Goal: Book appointment/travel/reservation

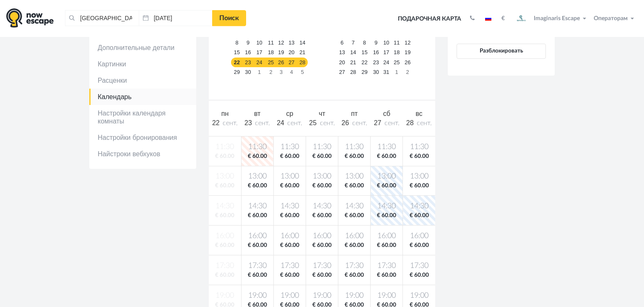
scroll to position [124, 0]
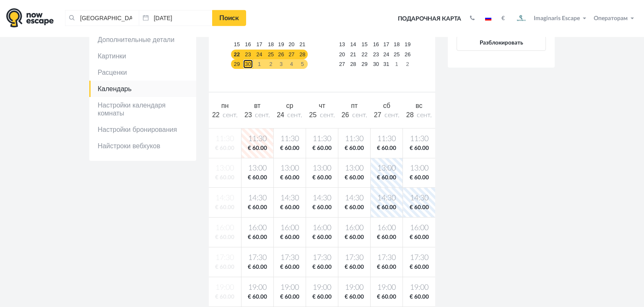
click at [243, 63] on link "30" at bounding box center [248, 64] width 10 height 10
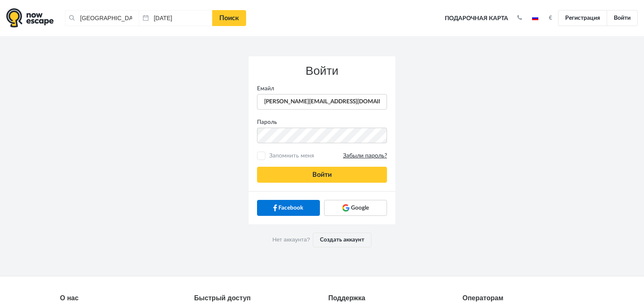
type input "[PERSON_NAME][EMAIL_ADDRESS][DOMAIN_NAME]"
click at [281, 166] on div "Войти [GEOGRAPHIC_DATA] [PERSON_NAME][EMAIL_ADDRESS][DOMAIN_NAME] [GEOGRAPHIC_D…" at bounding box center [322, 123] width 147 height 135
click at [279, 177] on button "Войти" at bounding box center [322, 174] width 130 height 16
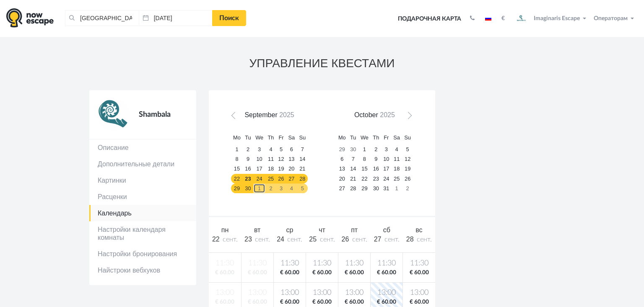
click at [263, 188] on link "1" at bounding box center [259, 188] width 13 height 10
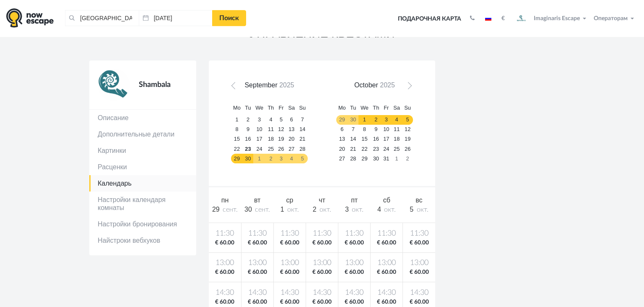
scroll to position [29, 0]
click at [273, 148] on link "25" at bounding box center [270, 149] width 10 height 10
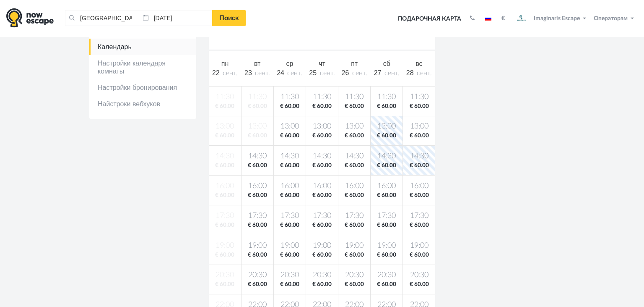
scroll to position [176, 0]
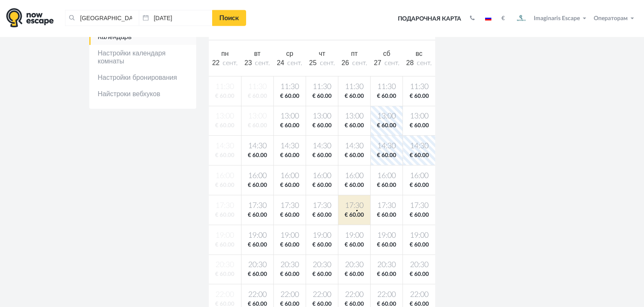
click at [356, 209] on span "17:30" at bounding box center [354, 205] width 29 height 10
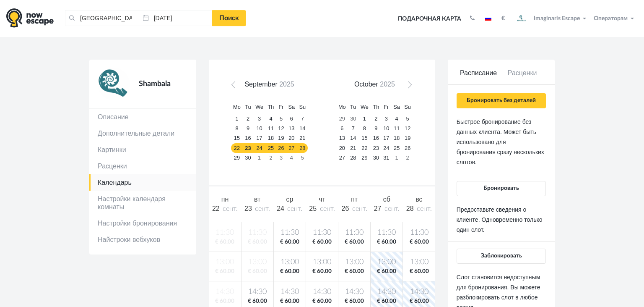
scroll to position [29, 0]
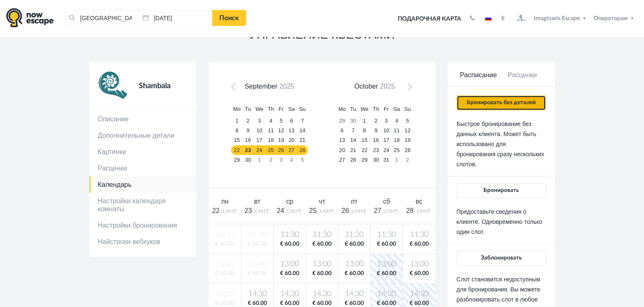
click at [491, 106] on button "Бронировать без деталей" at bounding box center [501, 102] width 89 height 15
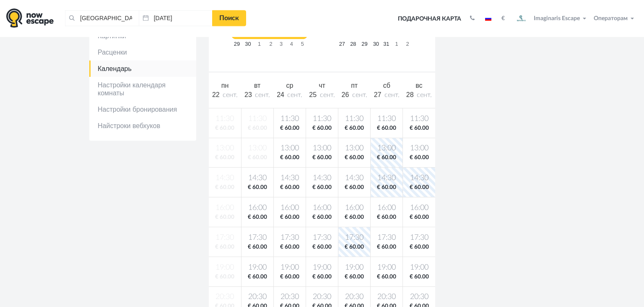
scroll to position [119, 0]
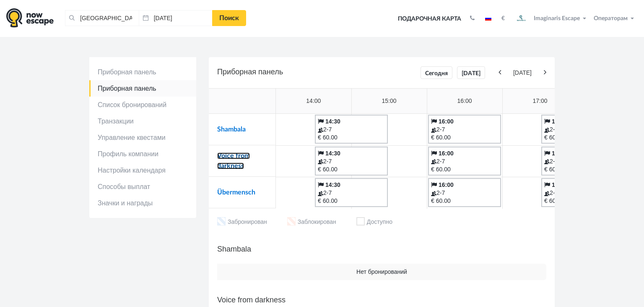
click at [231, 153] on link "Voice from darkness" at bounding box center [233, 160] width 33 height 17
click at [239, 191] on link "Übermensch" at bounding box center [236, 192] width 38 height 7
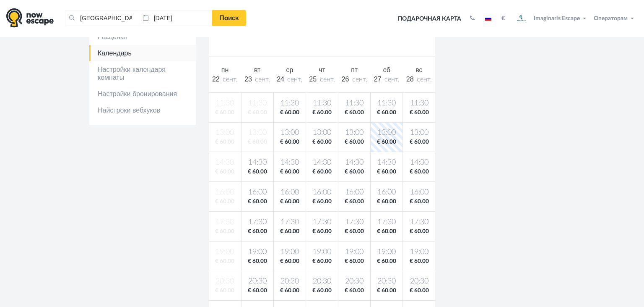
scroll to position [164, 0]
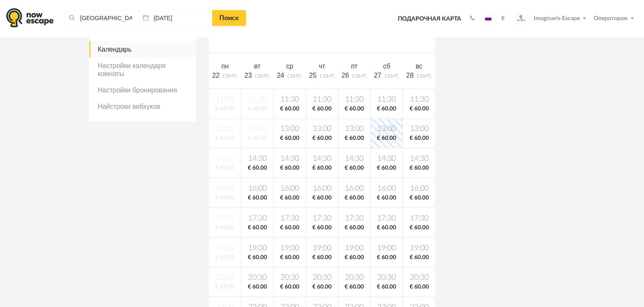
click at [358, 219] on body "Таллин, Эстония Очистить все Таллин, Эстония 23.09.2025 Поиск Toggle navigation…" at bounding box center [322, 256] width 644 height 840
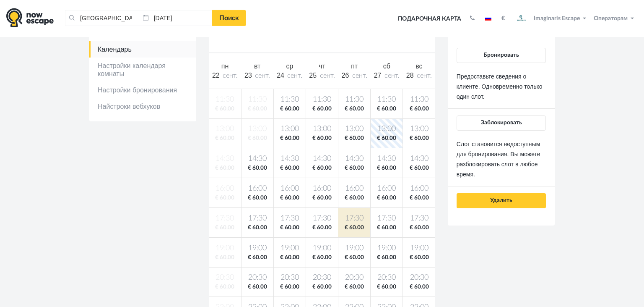
click at [477, 166] on p "Слот становится недоступным для бронирования. Вы можете разблокировать слот в л…" at bounding box center [501, 159] width 89 height 40
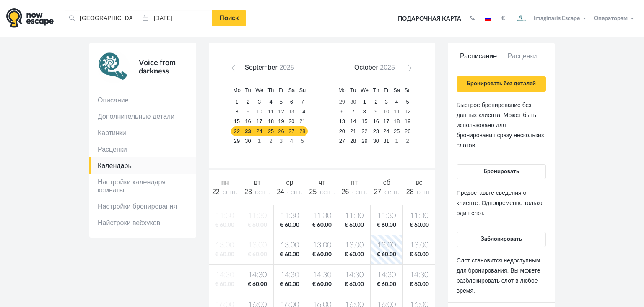
scroll to position [47, 0]
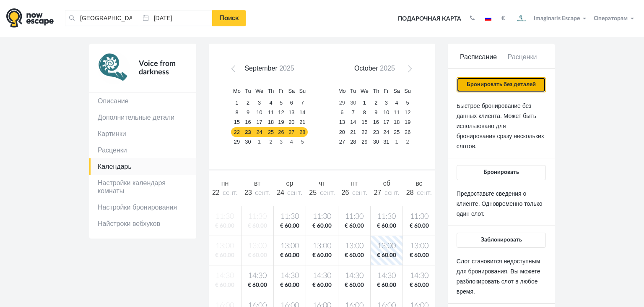
click at [481, 86] on button "Бронировать без деталей" at bounding box center [501, 84] width 89 height 15
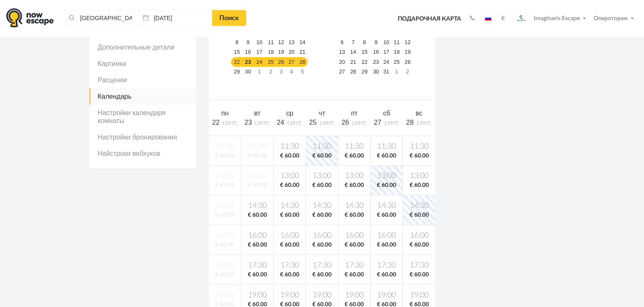
scroll to position [124, 0]
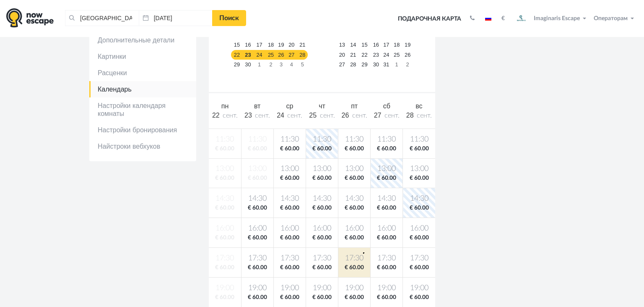
click at [363, 253] on span "17:30" at bounding box center [354, 258] width 29 height 10
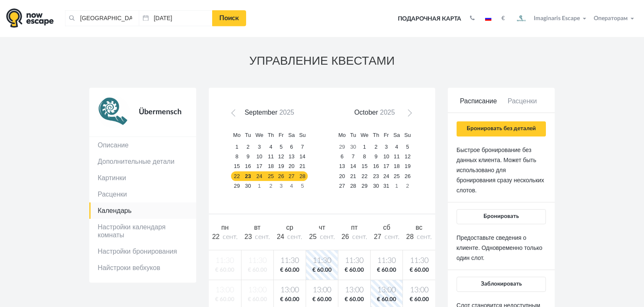
scroll to position [0, 0]
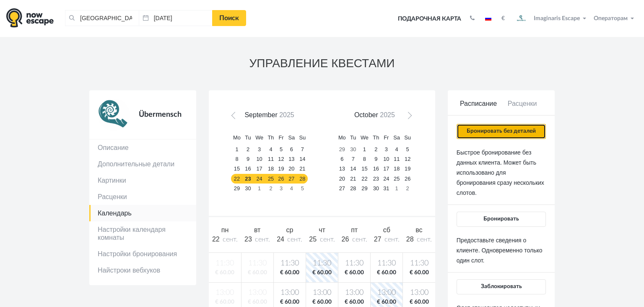
click at [487, 127] on button "Бронировать без деталей" at bounding box center [501, 131] width 89 height 15
